Goal: Information Seeking & Learning: Find specific fact

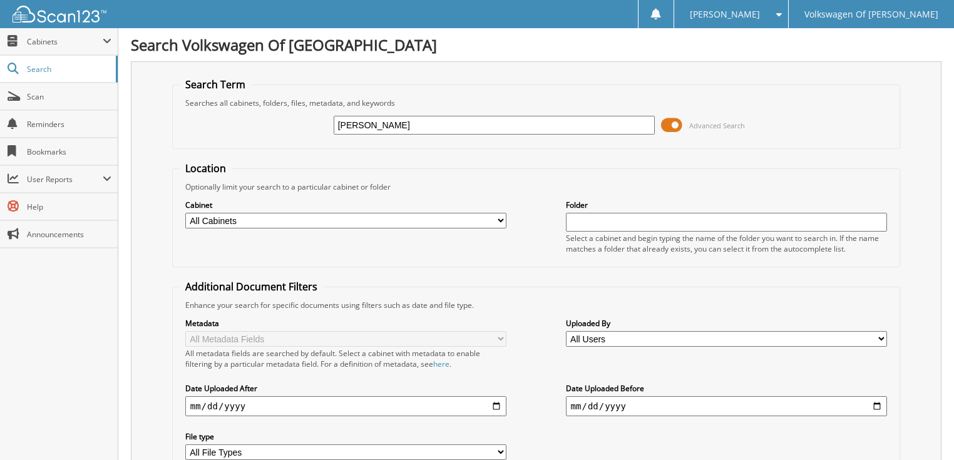
type input "[PERSON_NAME]"
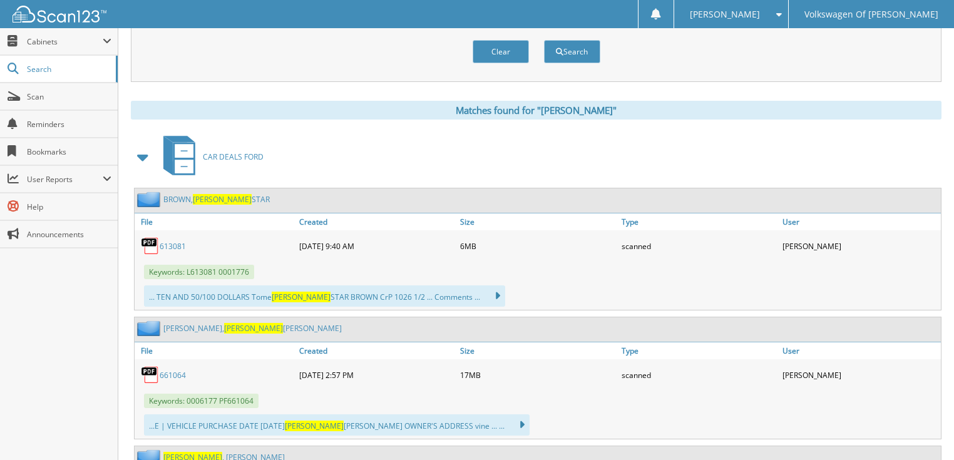
scroll to position [451, 0]
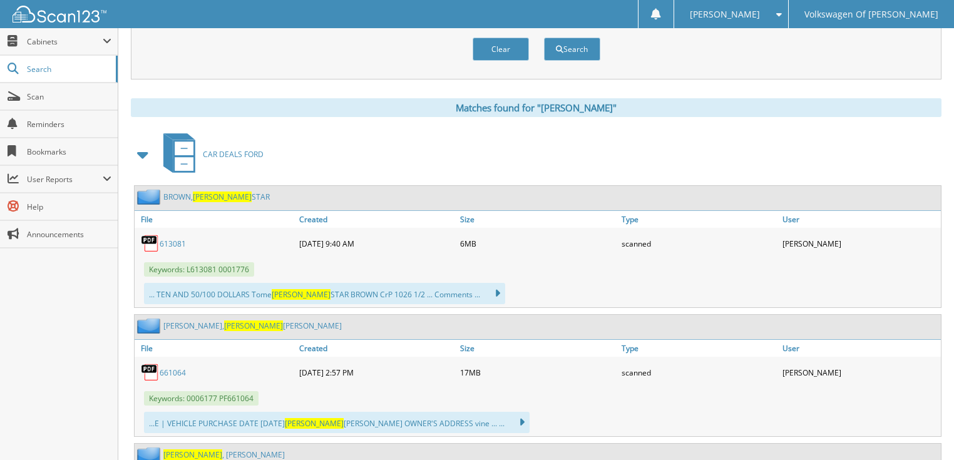
click at [143, 143] on span at bounding box center [144, 154] width 18 height 23
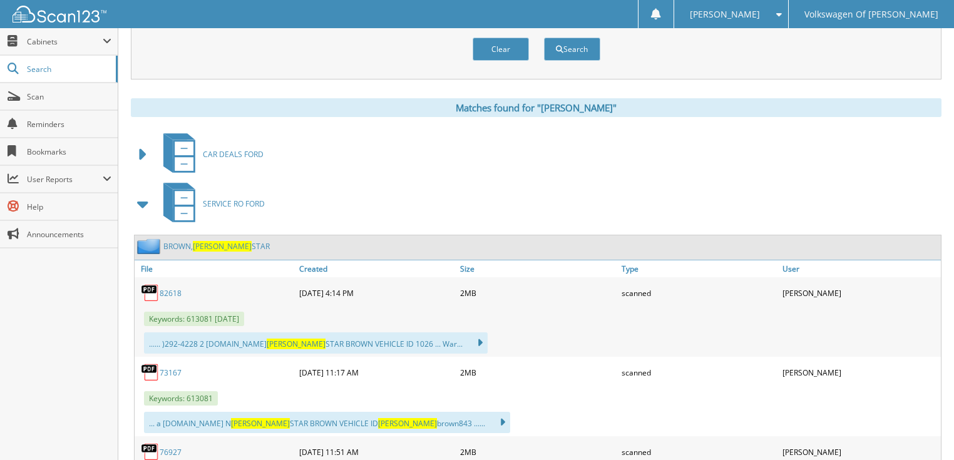
click at [140, 193] on span at bounding box center [144, 204] width 18 height 23
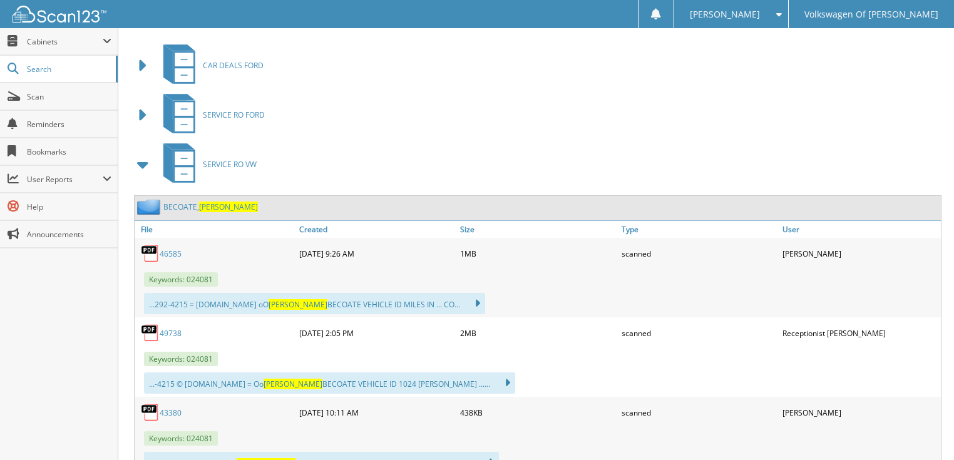
scroll to position [551, 0]
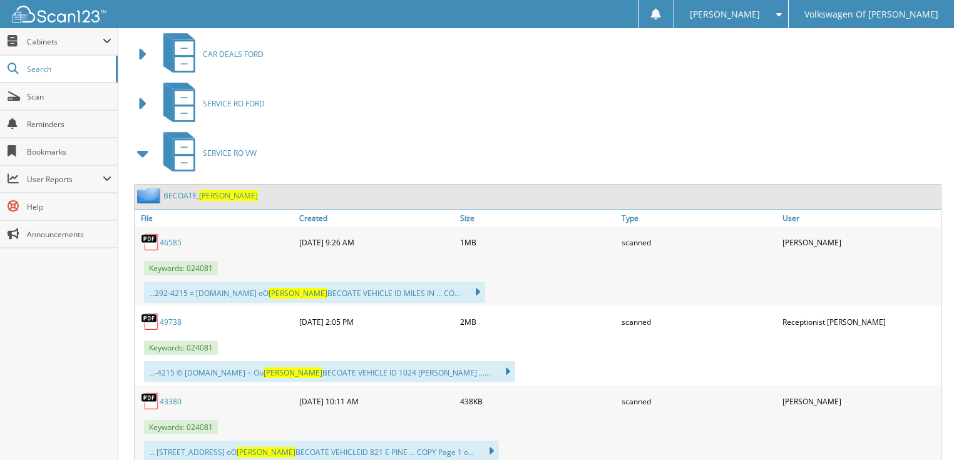
click at [143, 142] on span at bounding box center [144, 153] width 18 height 23
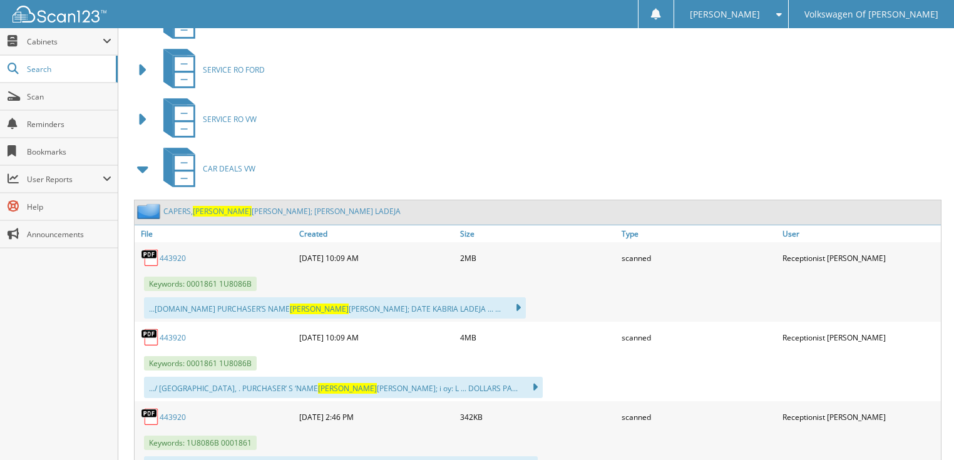
scroll to position [601, 0]
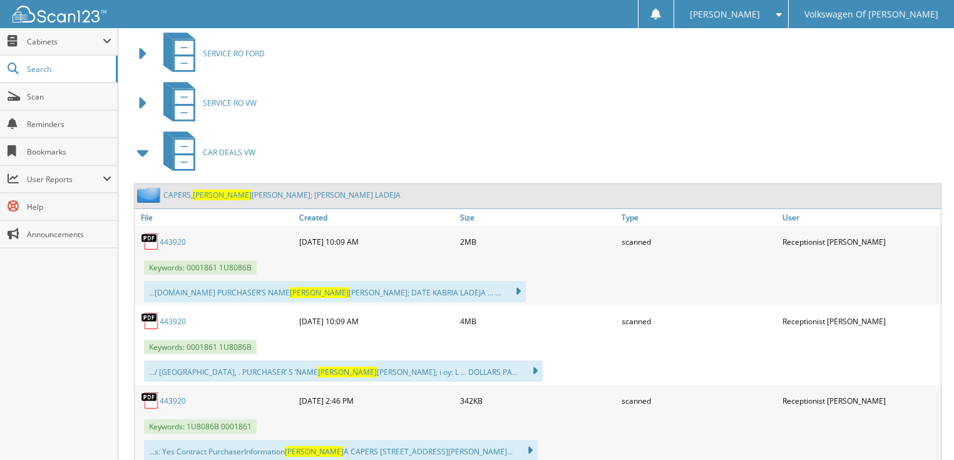
click at [145, 141] on span at bounding box center [144, 152] width 18 height 23
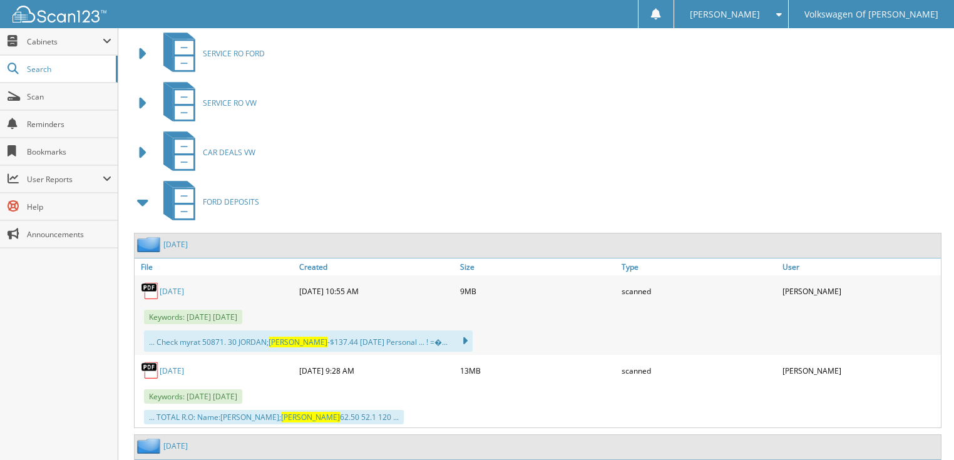
click at [138, 191] on span at bounding box center [144, 202] width 18 height 23
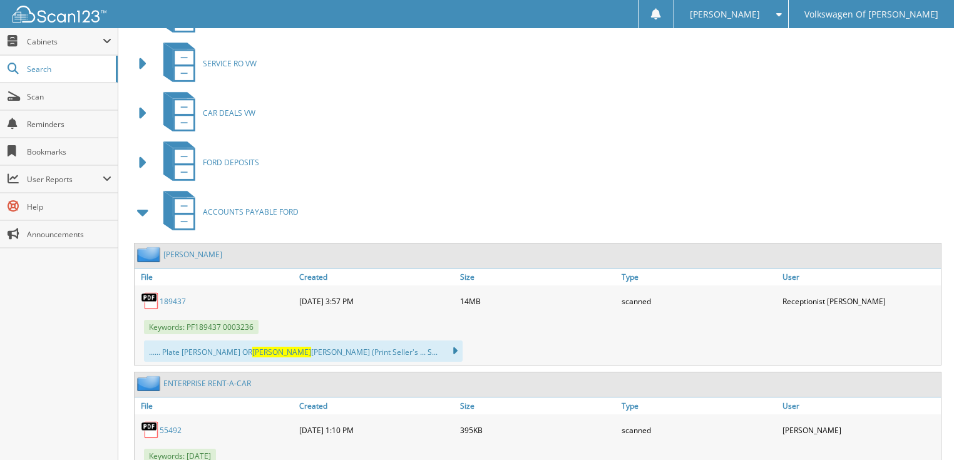
scroll to position [801, 0]
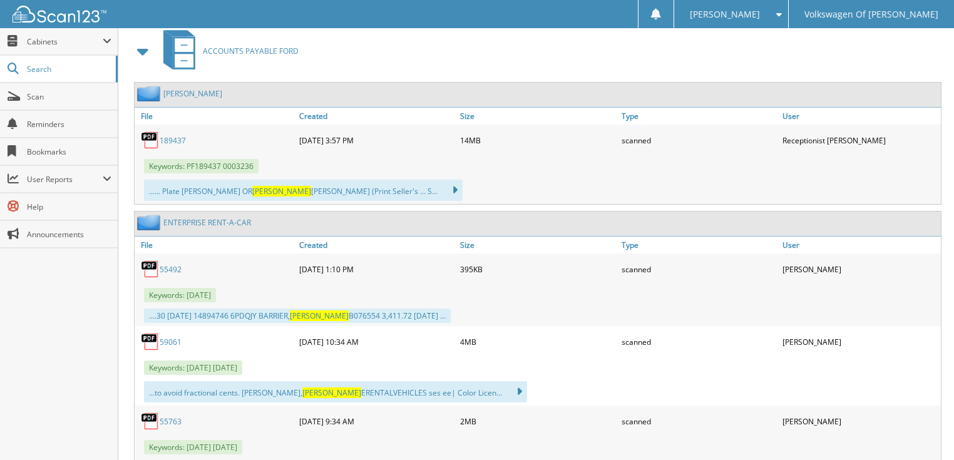
click at [144, 40] on span at bounding box center [144, 51] width 18 height 23
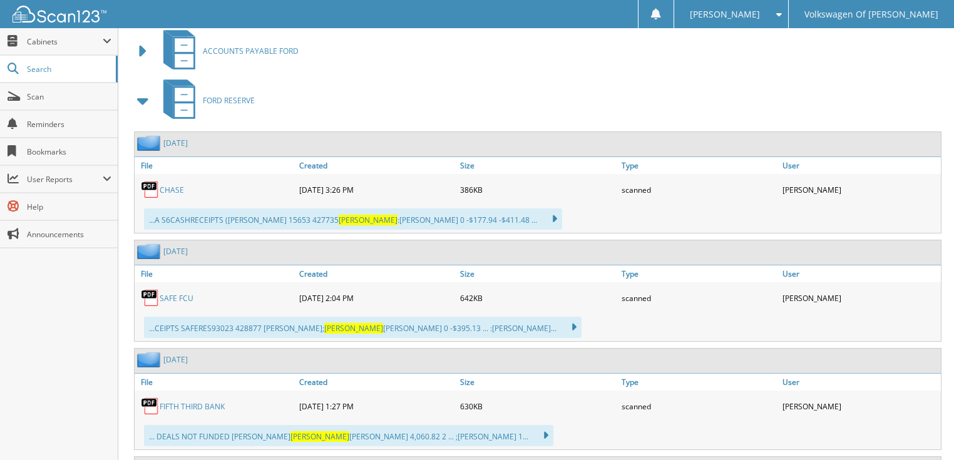
click at [140, 89] on span at bounding box center [144, 100] width 18 height 23
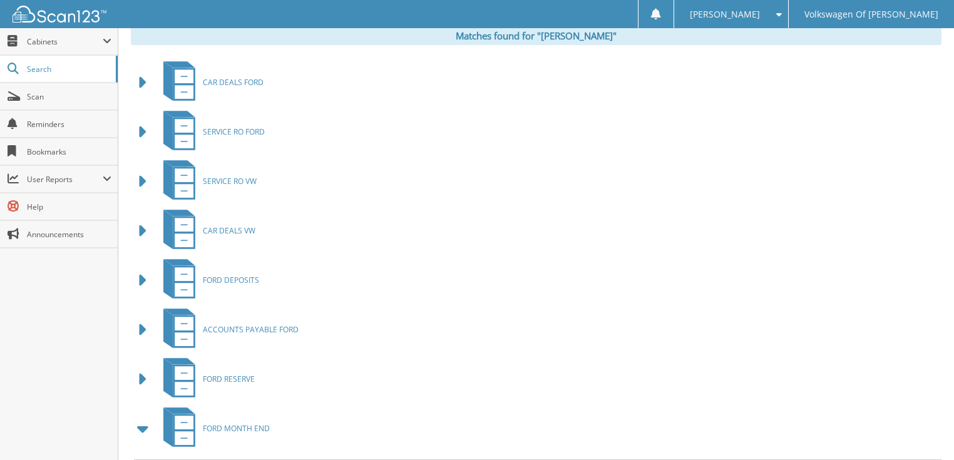
scroll to position [501, 0]
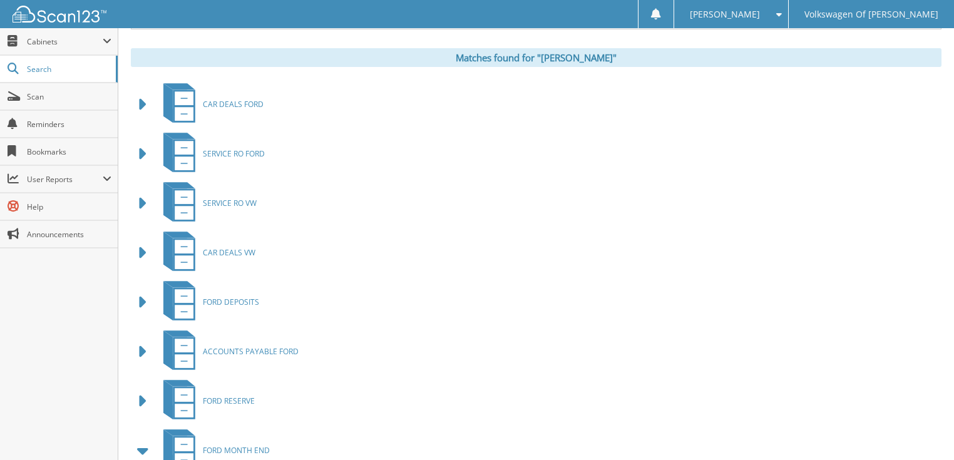
click at [143, 93] on span at bounding box center [144, 104] width 18 height 23
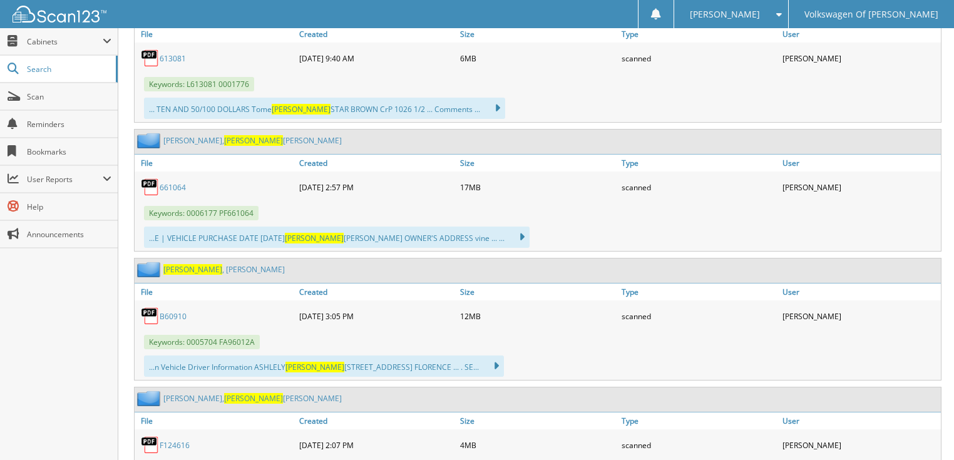
scroll to position [651, 0]
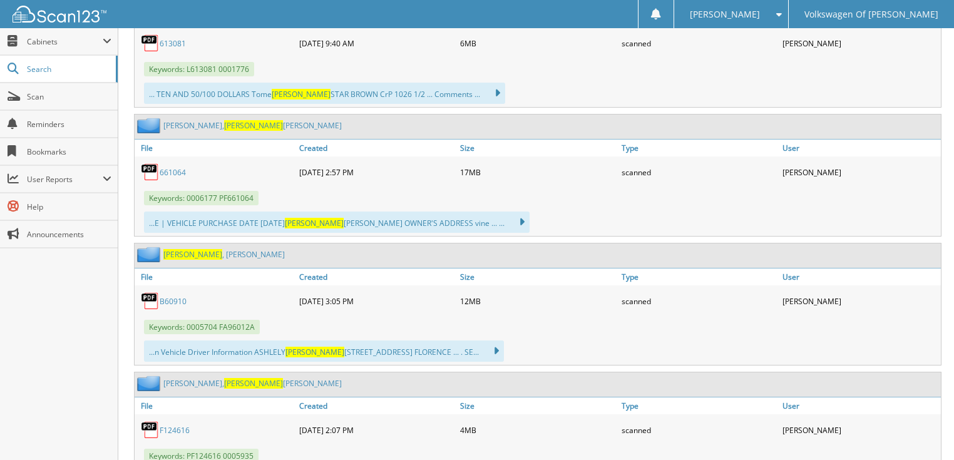
click at [204, 249] on link "[PERSON_NAME] , [PERSON_NAME]" at bounding box center [223, 254] width 121 height 11
